Goal: Information Seeking & Learning: Find specific fact

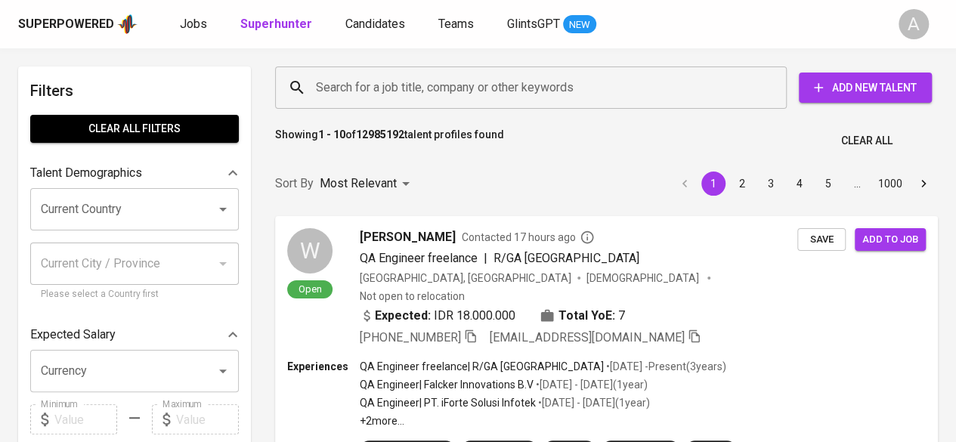
click at [416, 91] on input "Search for a job title, company or other keywords" at bounding box center [534, 87] width 445 height 29
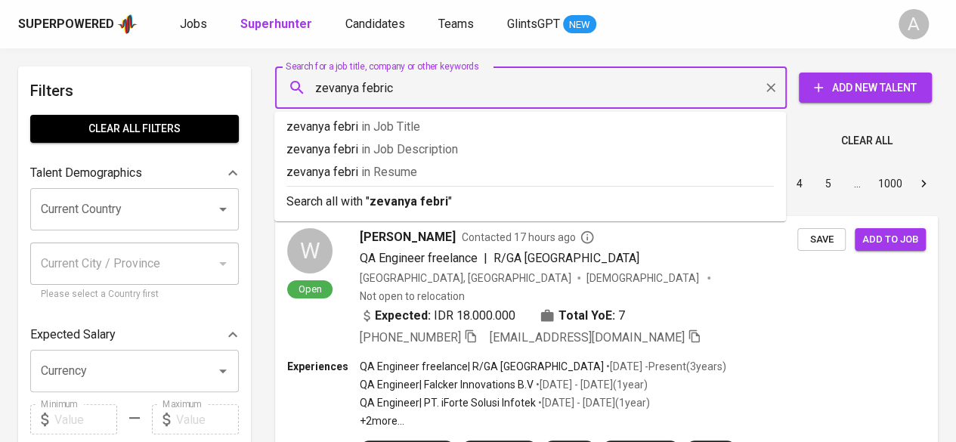
type input "zevanya febrica"
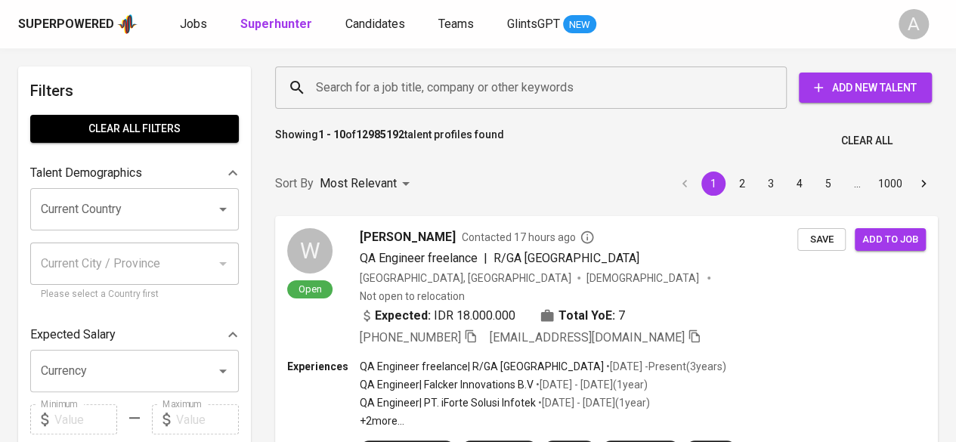
click at [373, 82] on input "Search for a job title, company or other keywords" at bounding box center [534, 87] width 445 height 29
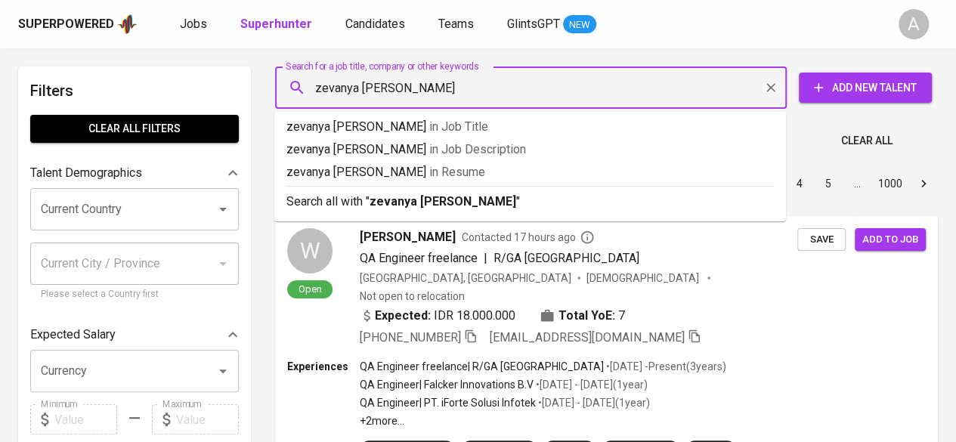
type input "zevanya [PERSON_NAME]"
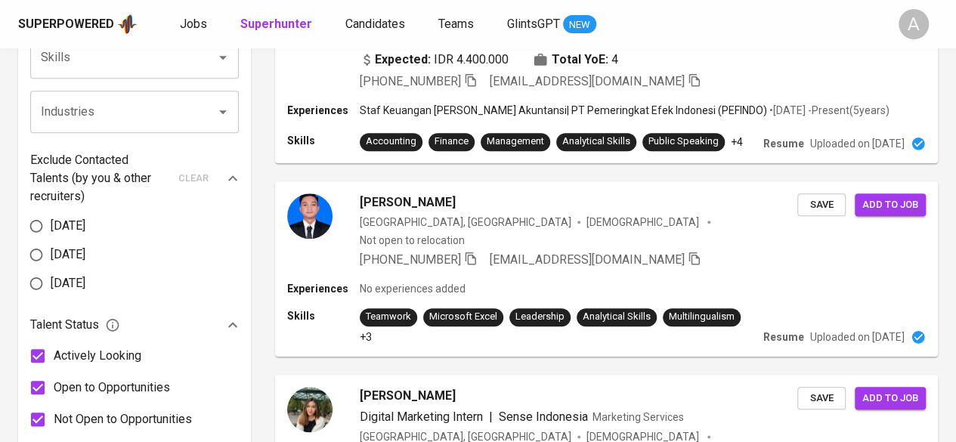
scroll to position [333, 0]
